Goal: Use online tool/utility: Utilize a website feature to perform a specific function

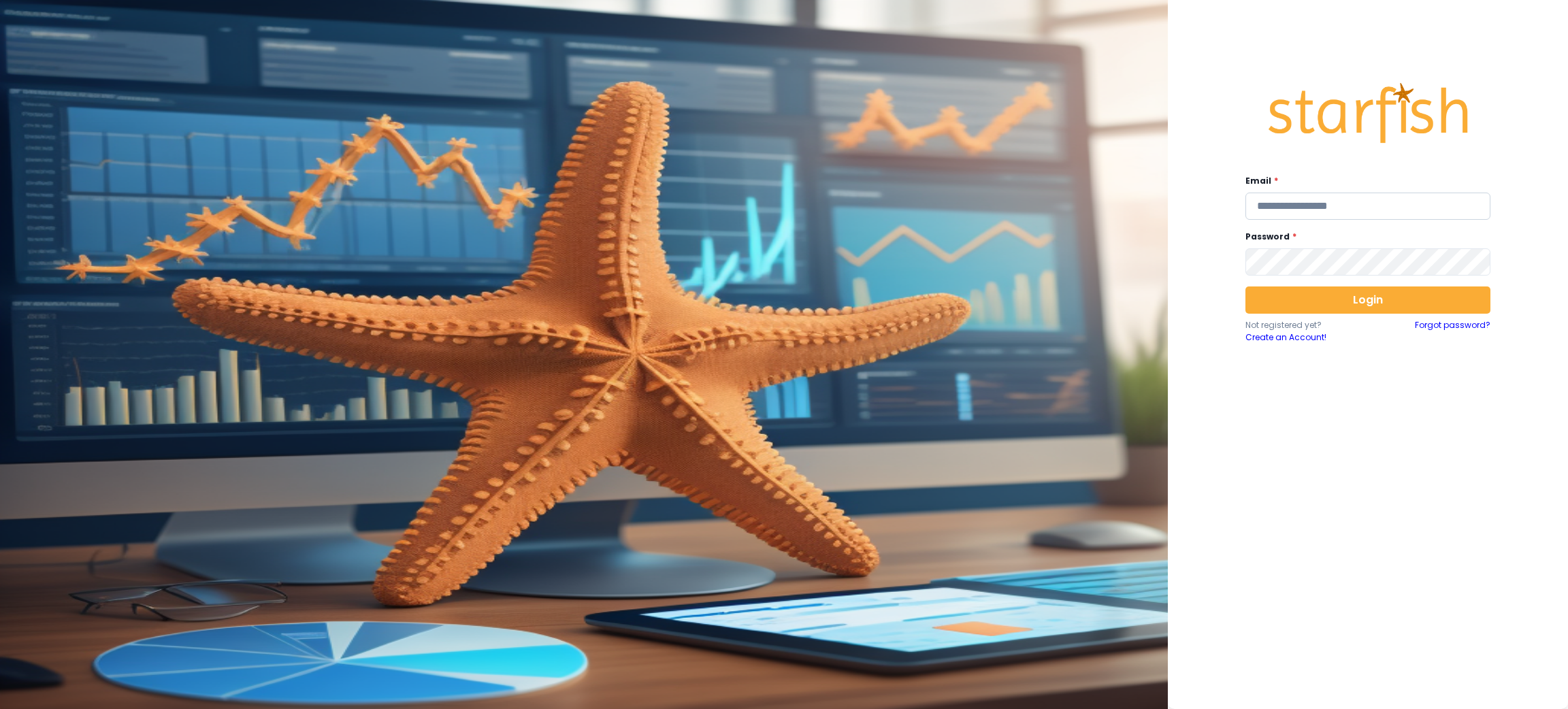
click at [1305, 215] on input "email" at bounding box center [1367, 206] width 245 height 27
type input "**********"
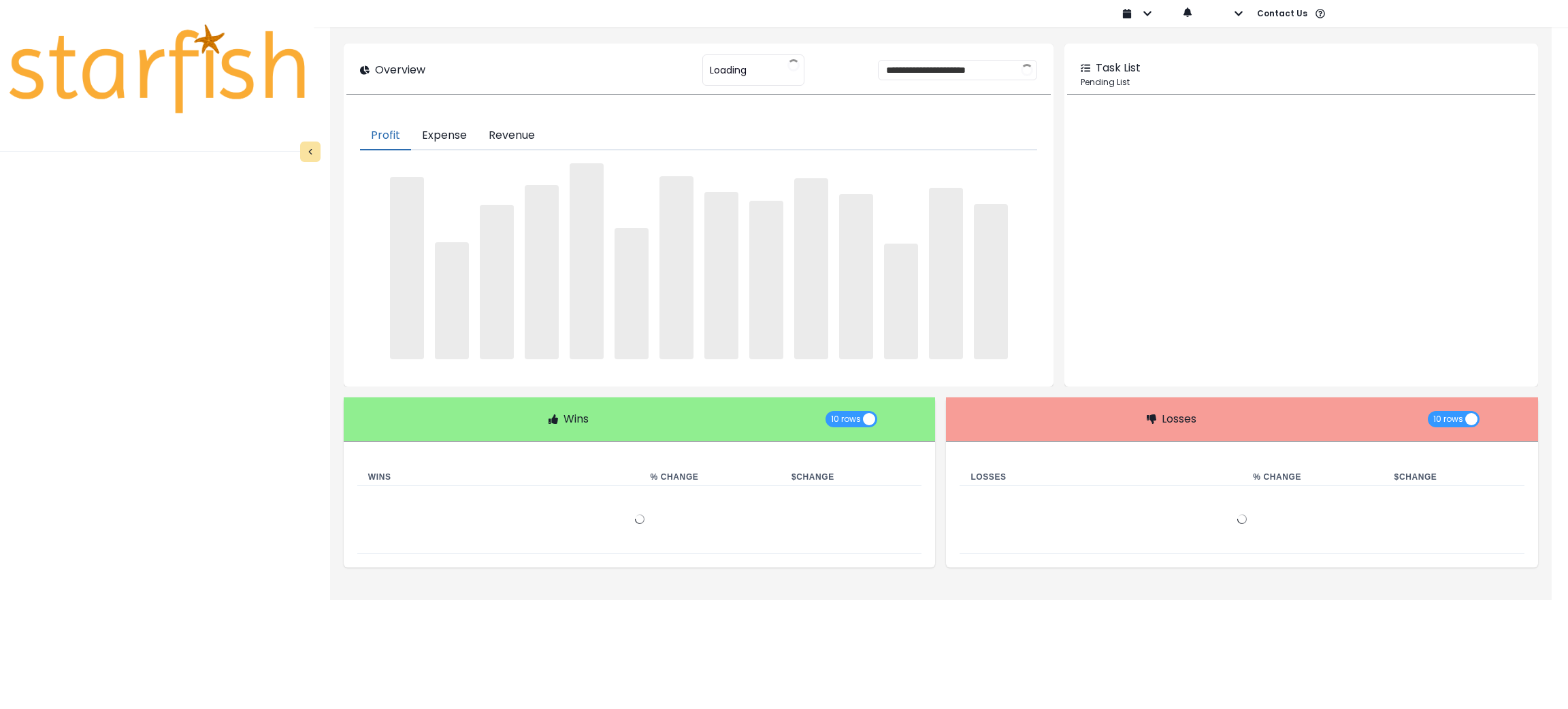
type input "********"
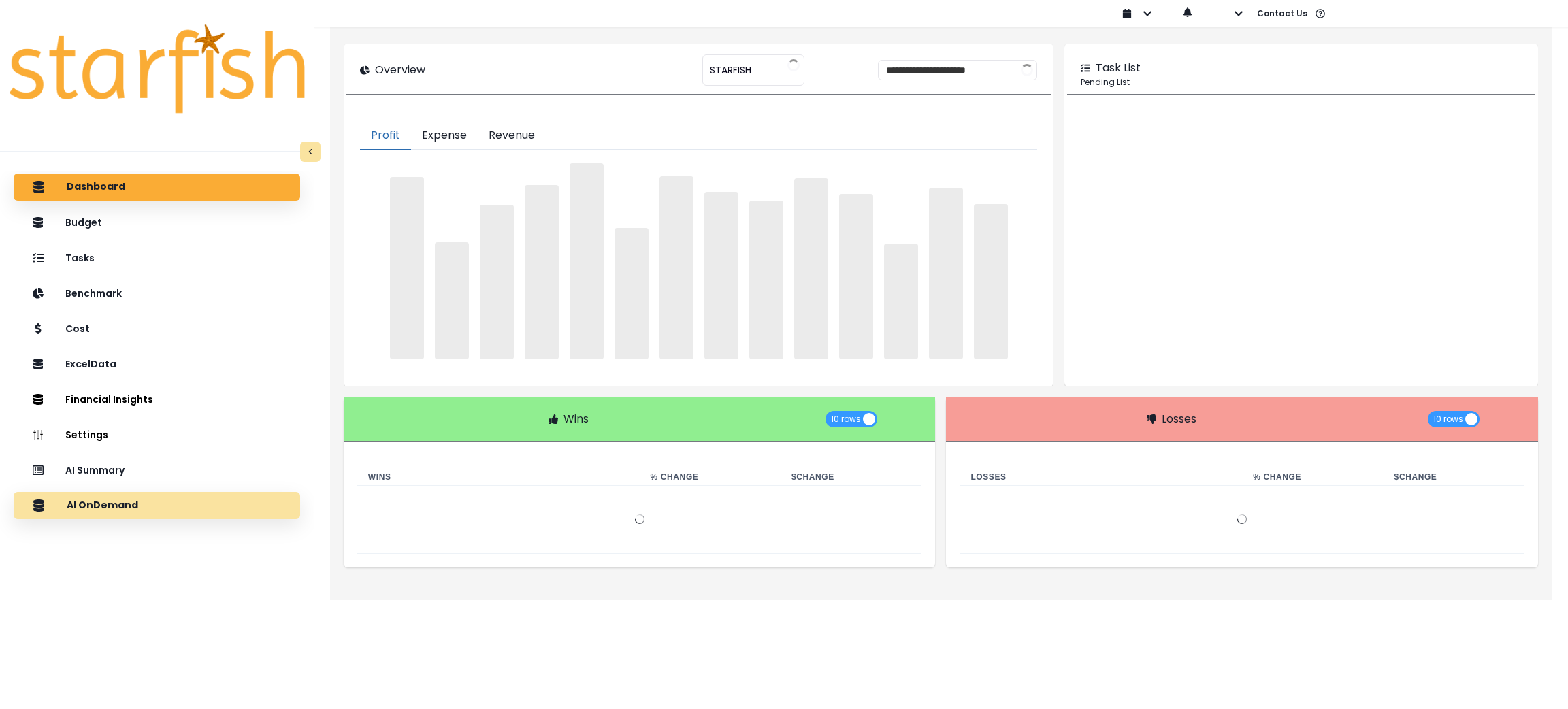
click at [108, 500] on p "AI OnDemand" at bounding box center [103, 505] width 72 height 12
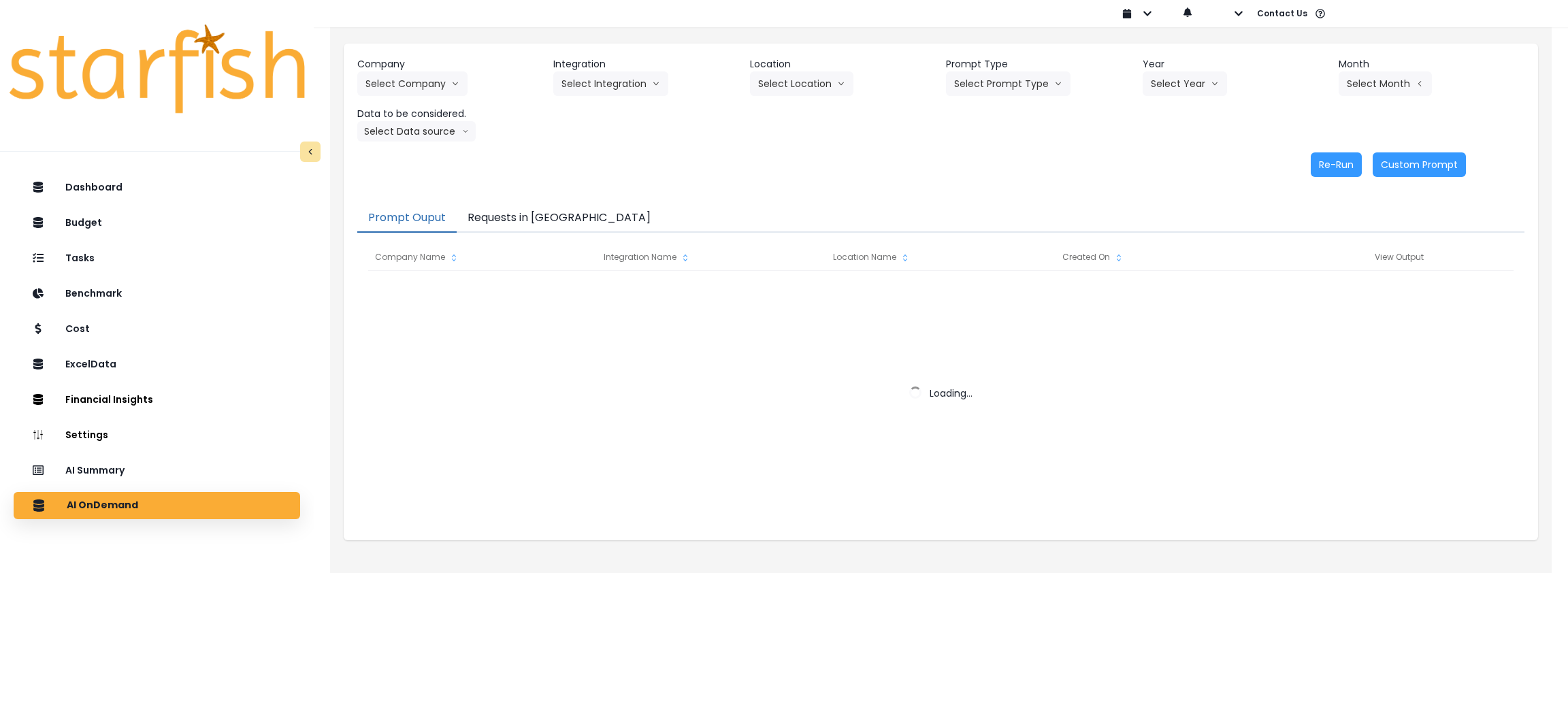
click at [533, 204] on button "Requests in Queue" at bounding box center [559, 218] width 205 height 29
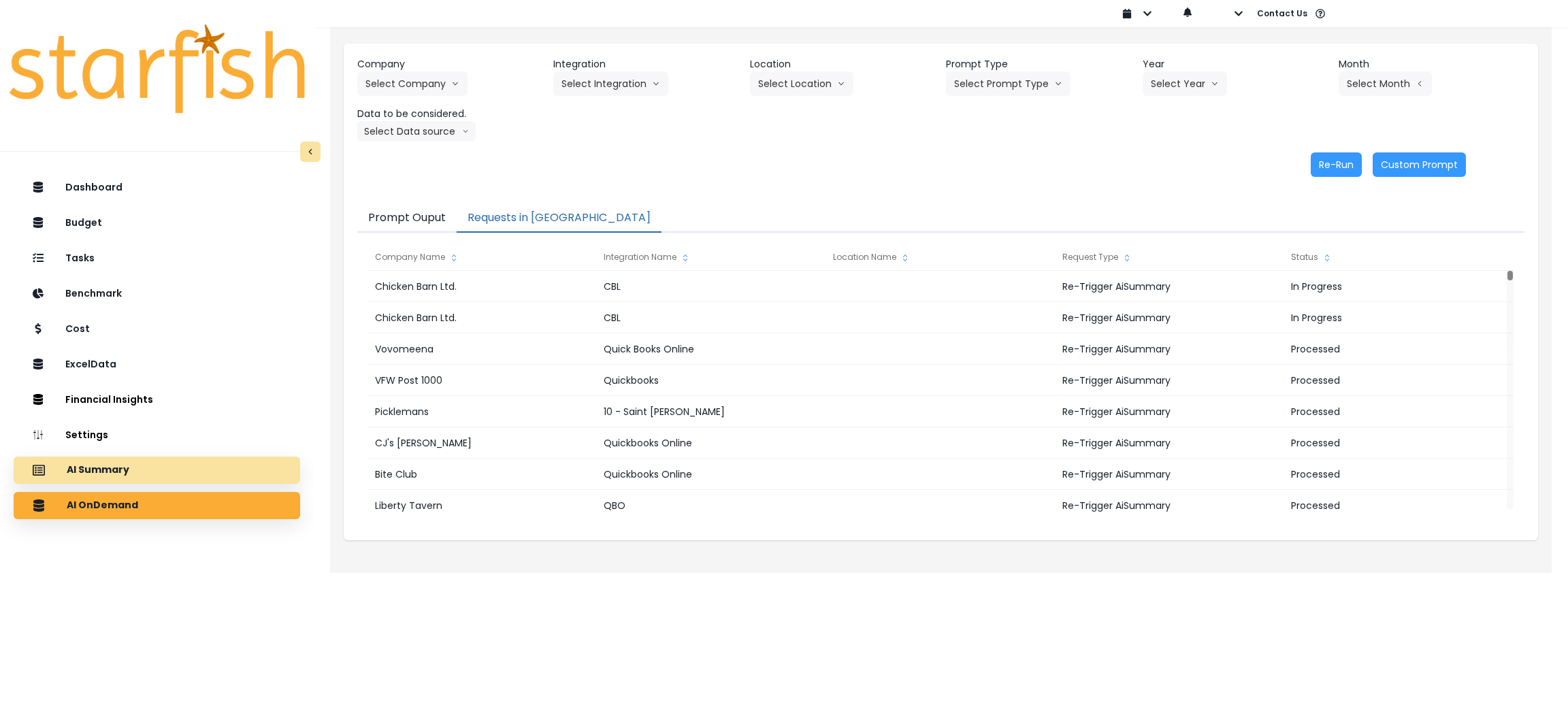
click at [204, 464] on div "AI Summary" at bounding box center [156, 470] width 264 height 29
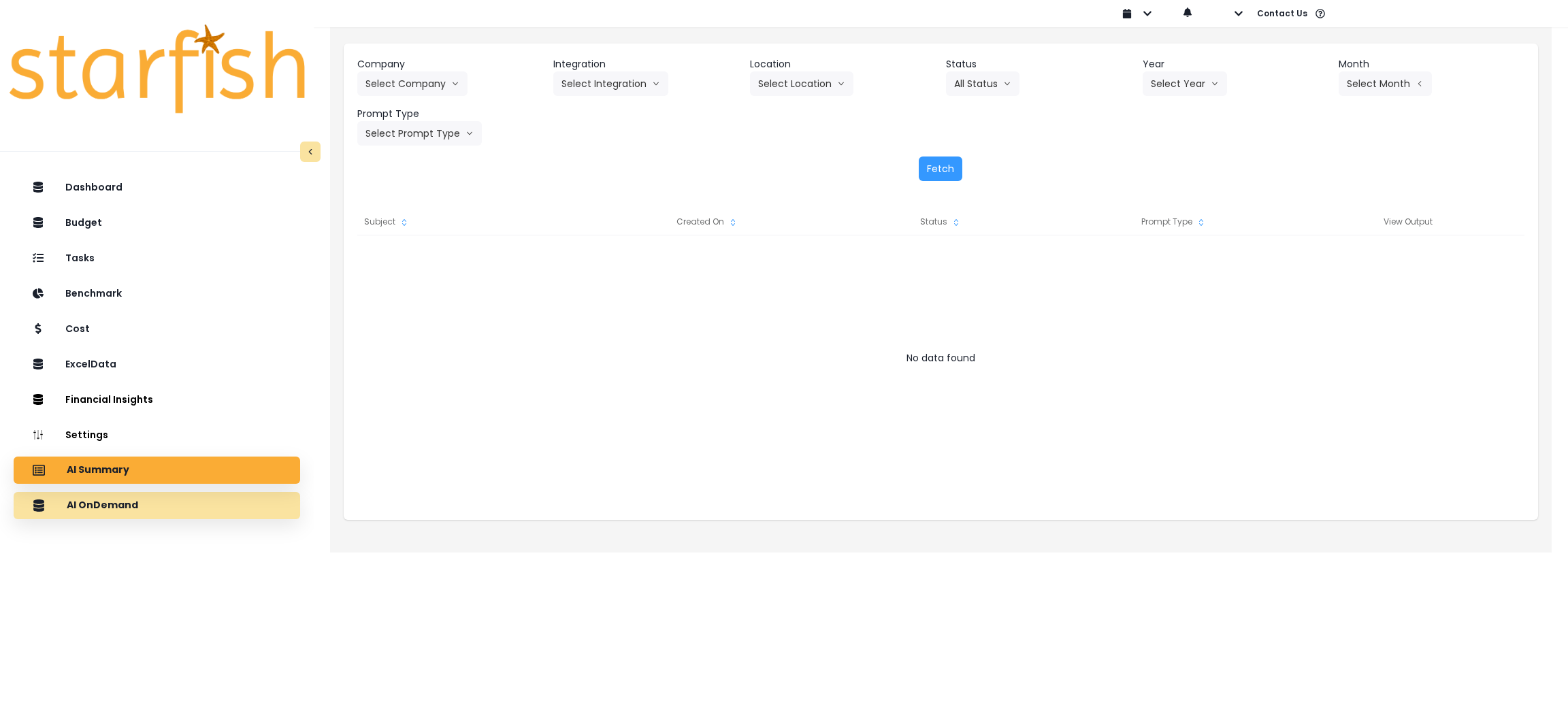
click at [219, 493] on div "AI OnDemand" at bounding box center [156, 505] width 264 height 29
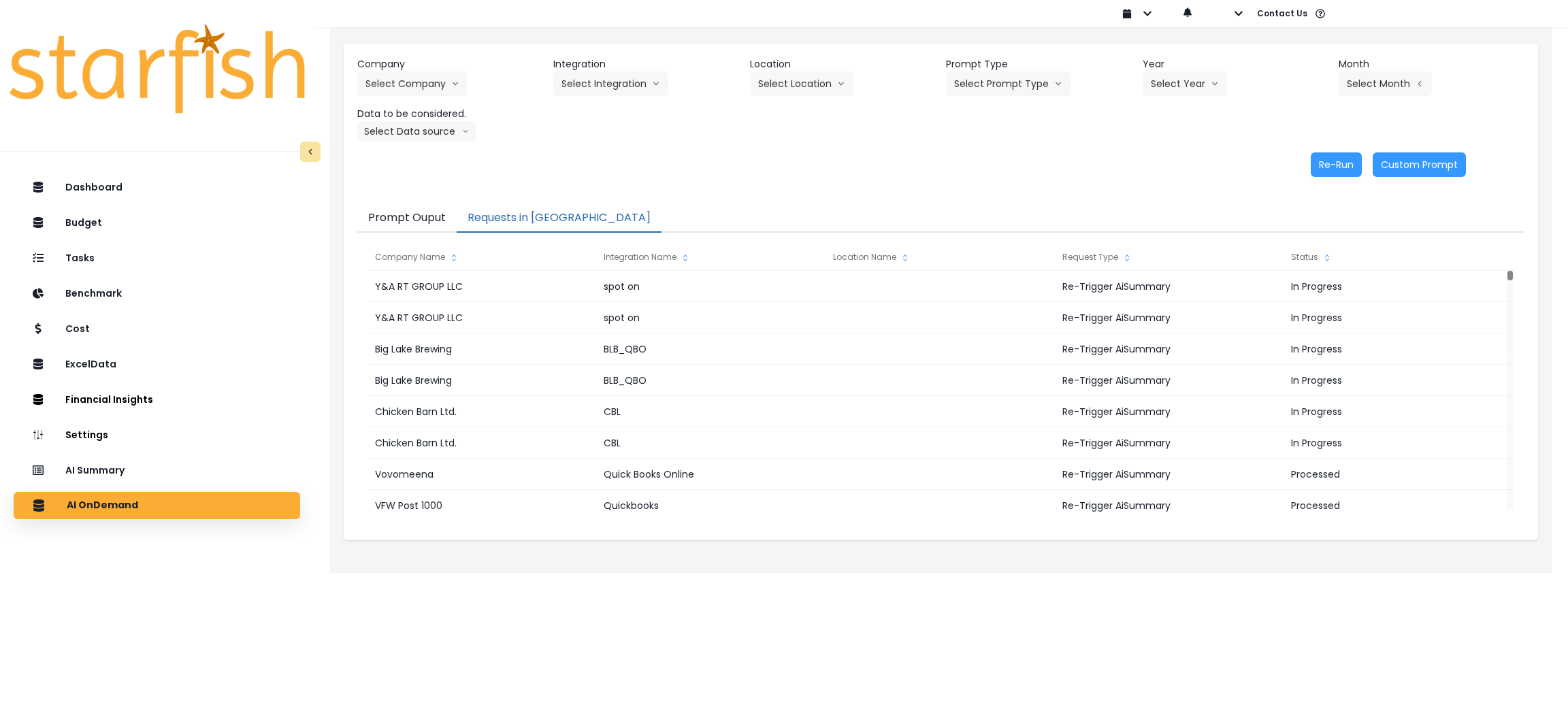
click at [530, 220] on button "Requests in Queue" at bounding box center [559, 218] width 205 height 29
click at [195, 478] on div "AI Summary" at bounding box center [156, 470] width 264 height 29
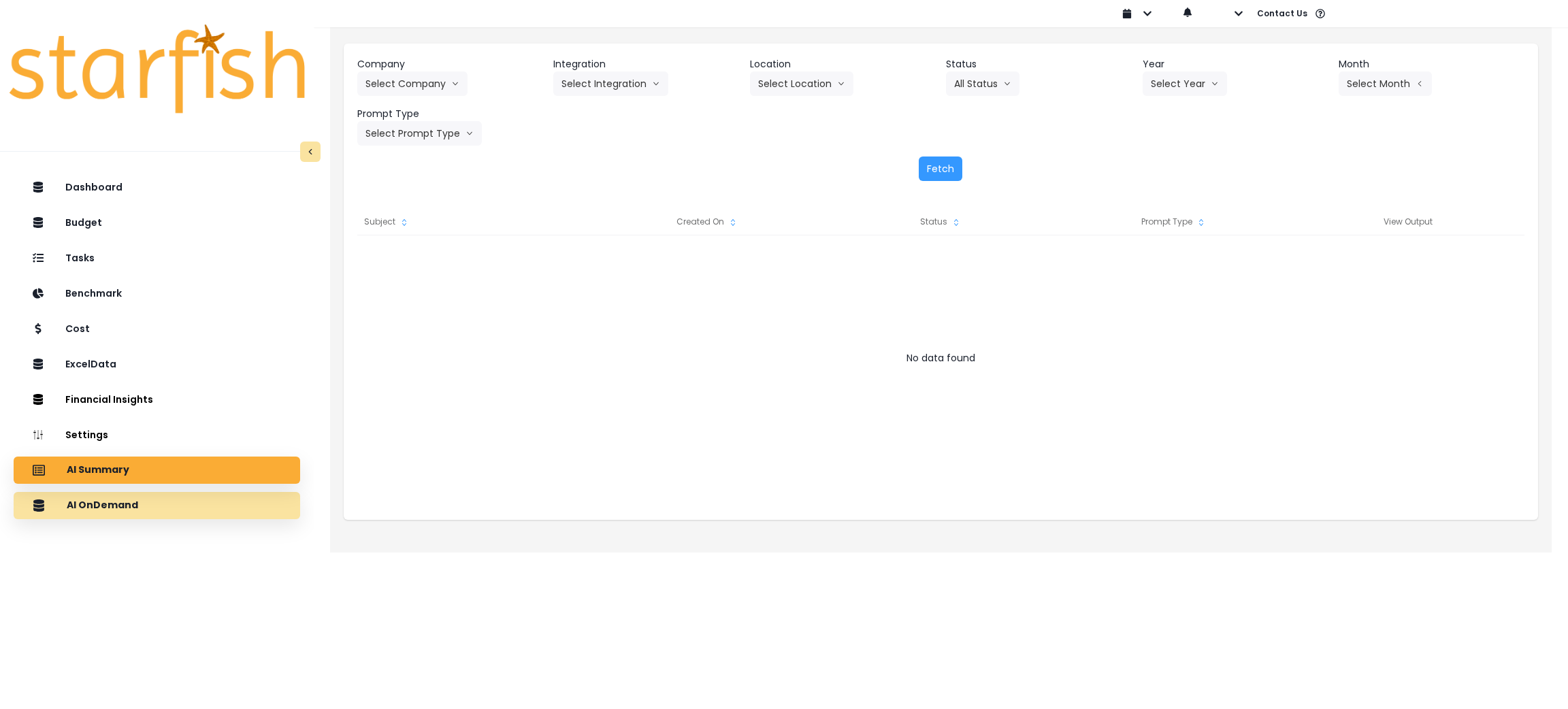
click at [203, 500] on div "AI OnDemand" at bounding box center [156, 505] width 264 height 29
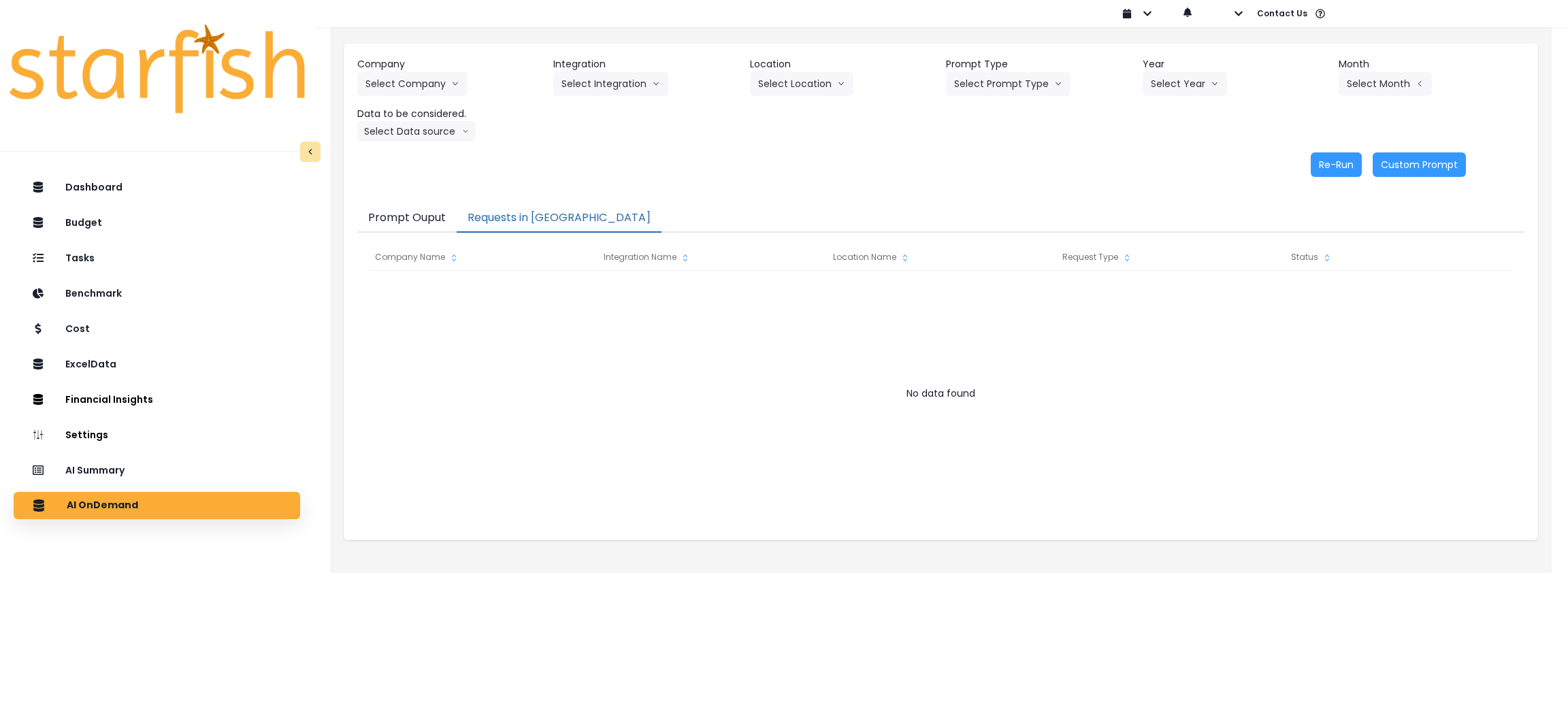
click at [508, 220] on button "Requests in Queue" at bounding box center [559, 218] width 205 height 29
